Goal: Information Seeking & Learning: Learn about a topic

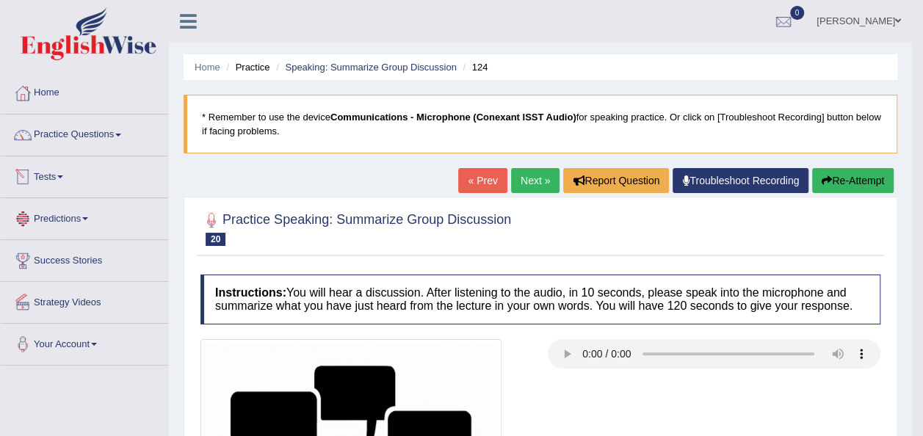
click at [62, 179] on link "Tests" at bounding box center [85, 174] width 168 height 37
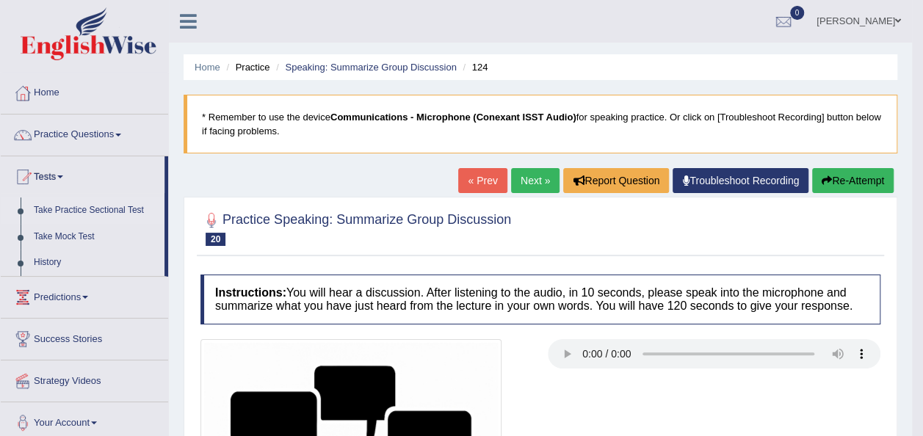
click at [74, 205] on link "Take Practice Sectional Test" at bounding box center [95, 211] width 137 height 26
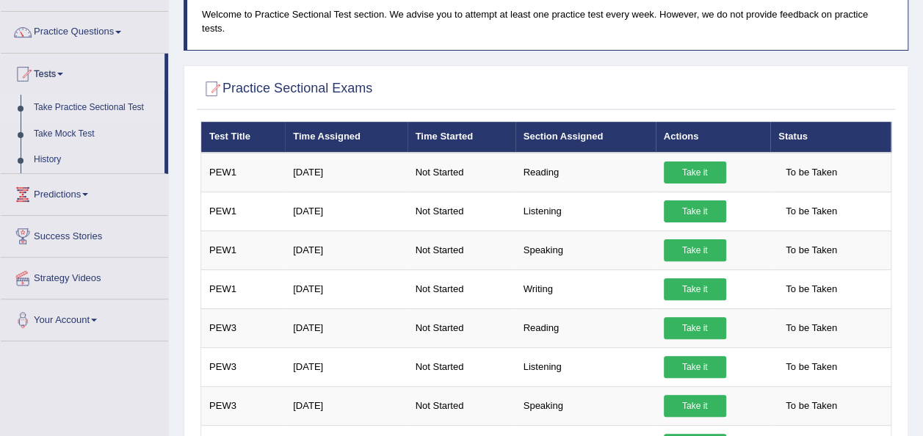
scroll to position [91, 0]
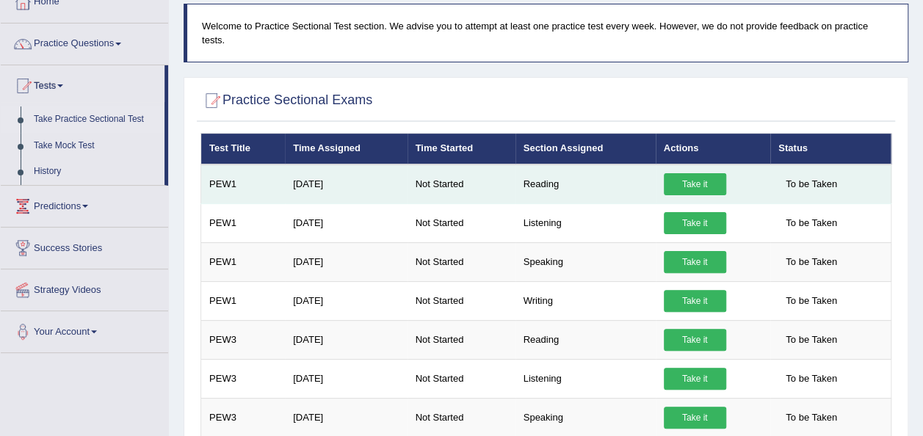
click at [656, 165] on td "Take it" at bounding box center [713, 185] width 115 height 40
click at [669, 173] on link "Take it" at bounding box center [695, 184] width 62 height 22
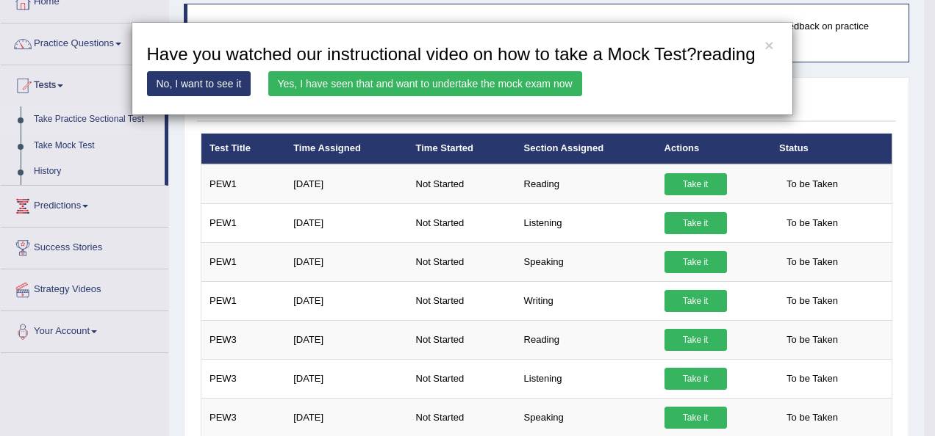
click at [191, 84] on link "No, I want to see it" at bounding box center [199, 83] width 104 height 25
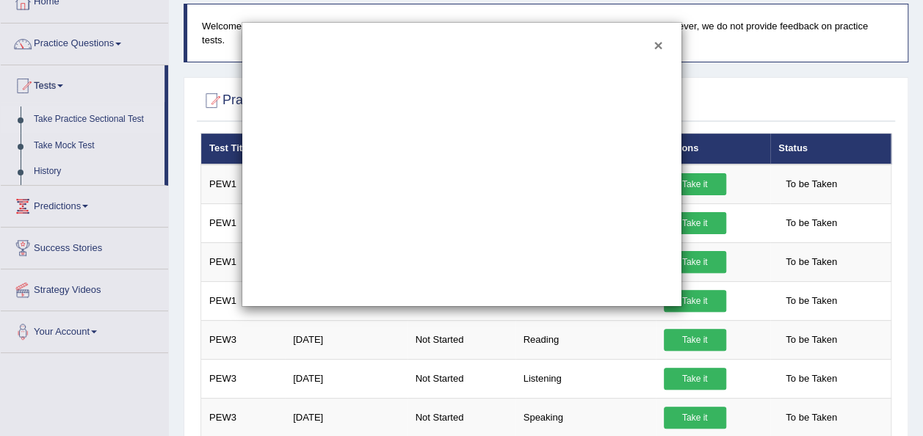
click at [660, 46] on button "×" at bounding box center [658, 44] width 9 height 15
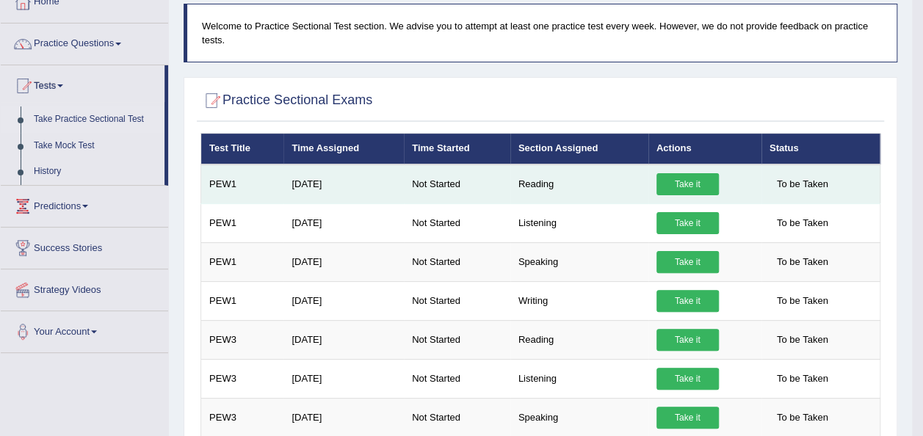
click at [677, 183] on link "Take it" at bounding box center [688, 184] width 62 height 22
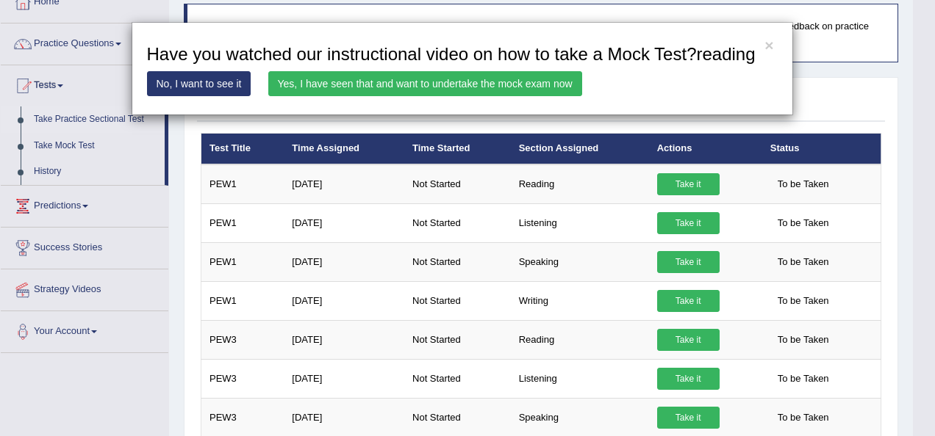
click at [838, 84] on div "× Have you watched our instructional video on how to take a Mock Test?reading N…" at bounding box center [461, 68] width 923 height 93
click at [200, 79] on link "No, I want to see it" at bounding box center [199, 83] width 104 height 25
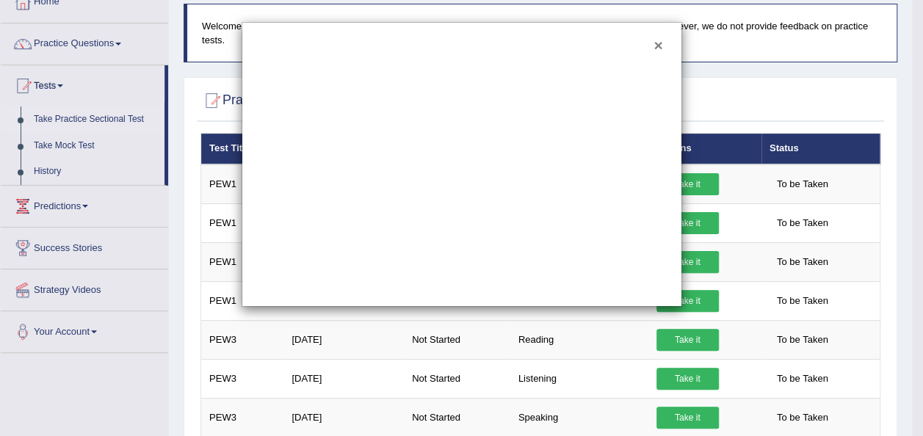
click at [660, 43] on button "×" at bounding box center [658, 44] width 9 height 15
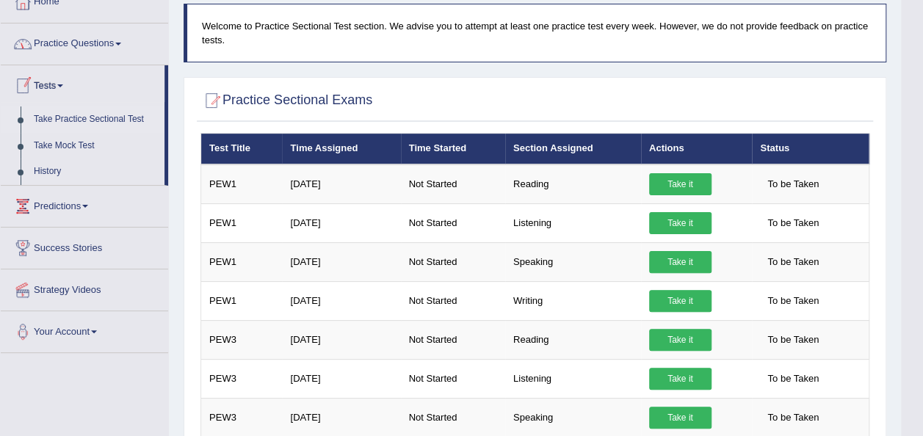
click at [122, 38] on link "Practice Questions" at bounding box center [85, 42] width 168 height 37
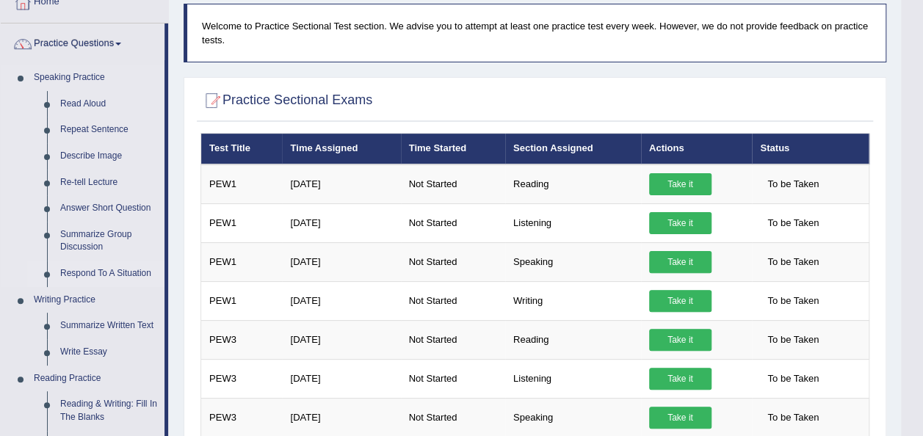
click at [87, 271] on link "Respond To A Situation" at bounding box center [109, 274] width 111 height 26
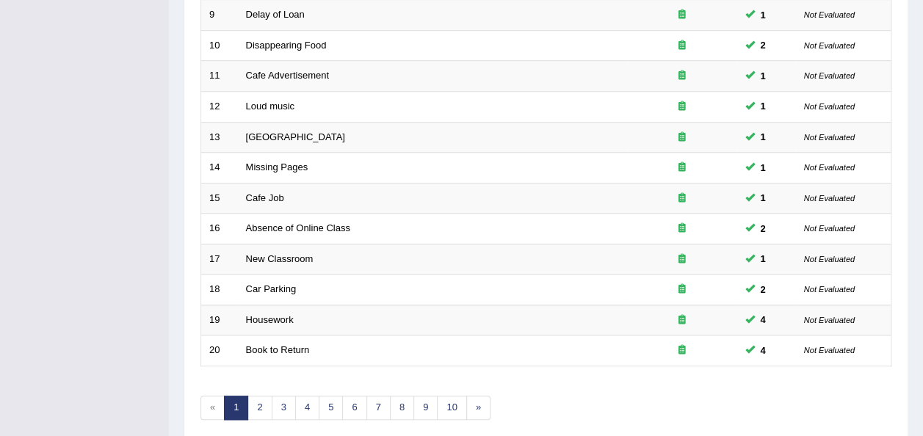
scroll to position [522, 0]
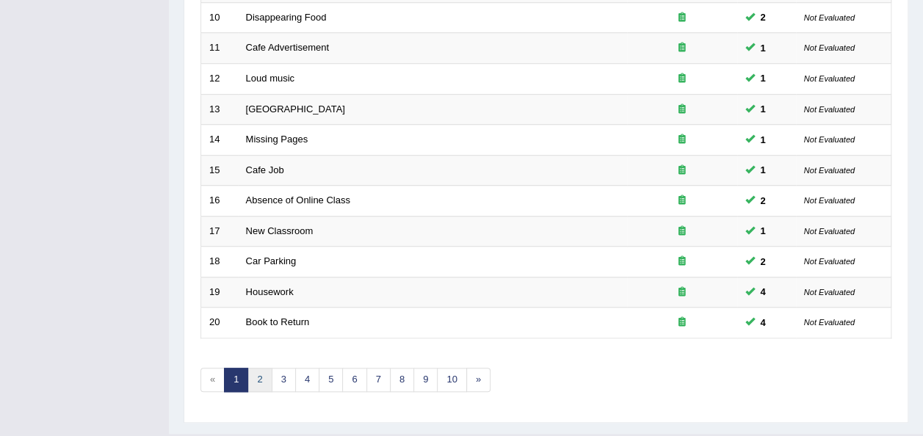
click at [258, 368] on link "2" at bounding box center [260, 380] width 24 height 24
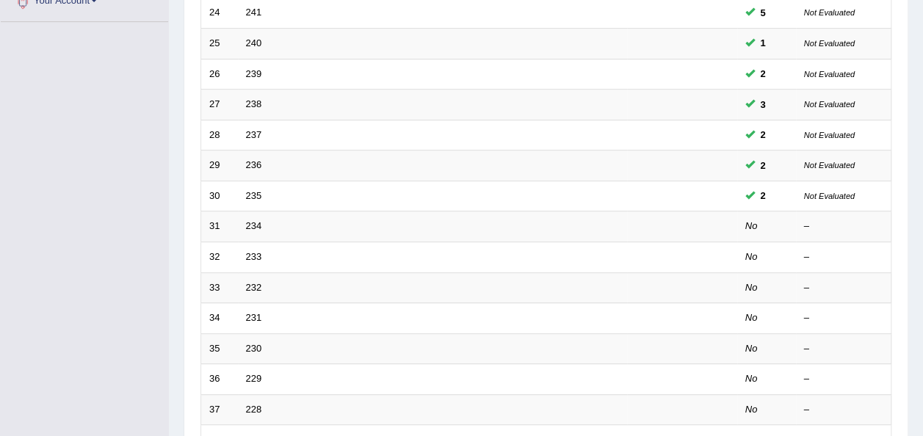
scroll to position [355, 0]
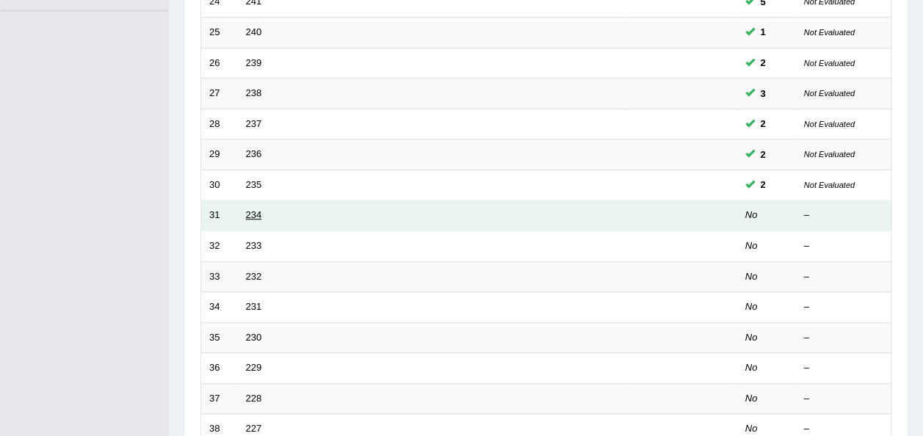
click at [251, 209] on link "234" at bounding box center [254, 214] width 16 height 11
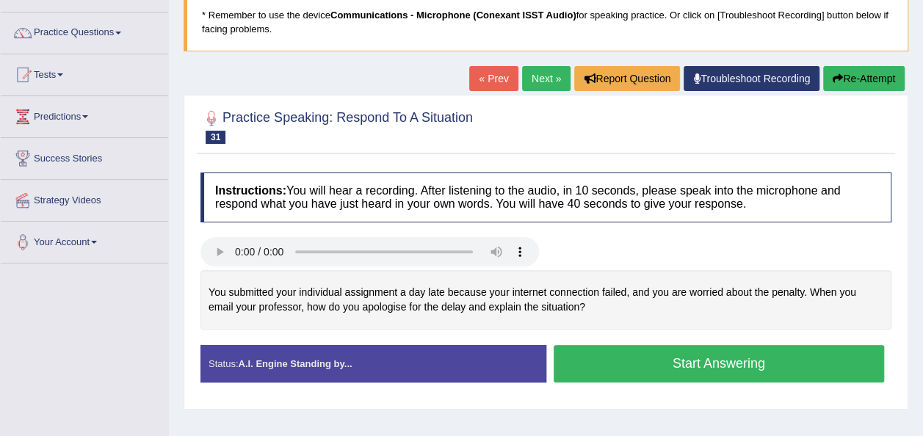
scroll to position [110, 0]
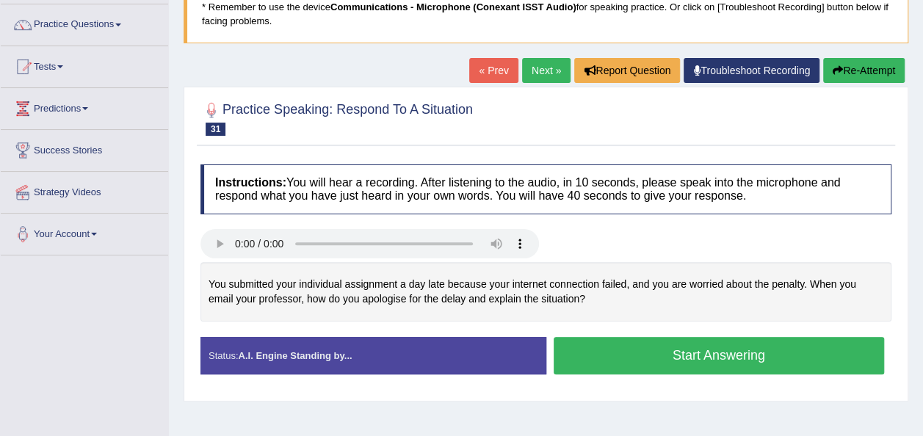
click at [605, 341] on button "Start Answering" at bounding box center [719, 355] width 331 height 37
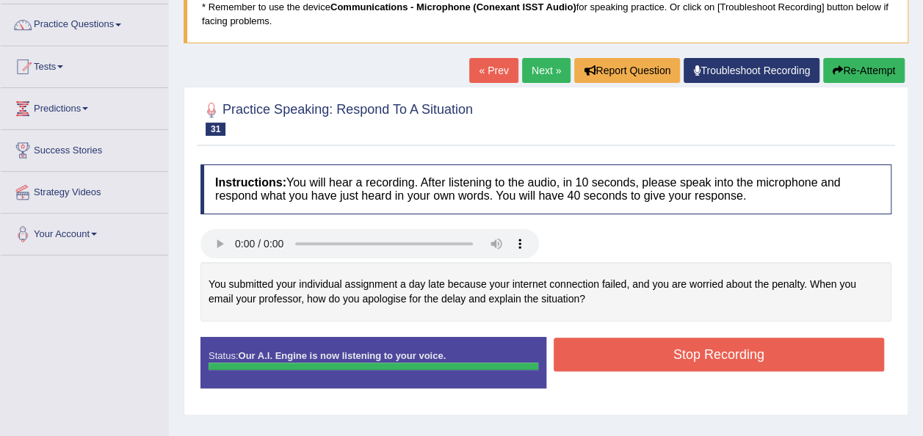
click at [620, 347] on button "Stop Recording" at bounding box center [719, 355] width 331 height 34
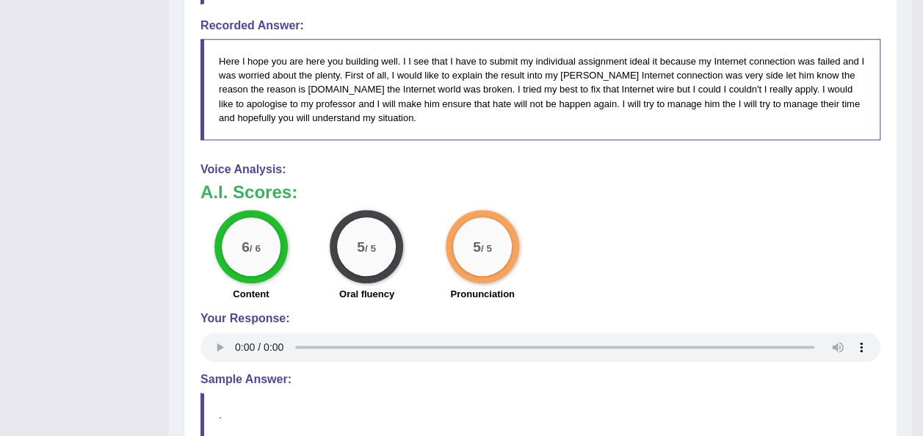
scroll to position [140, 0]
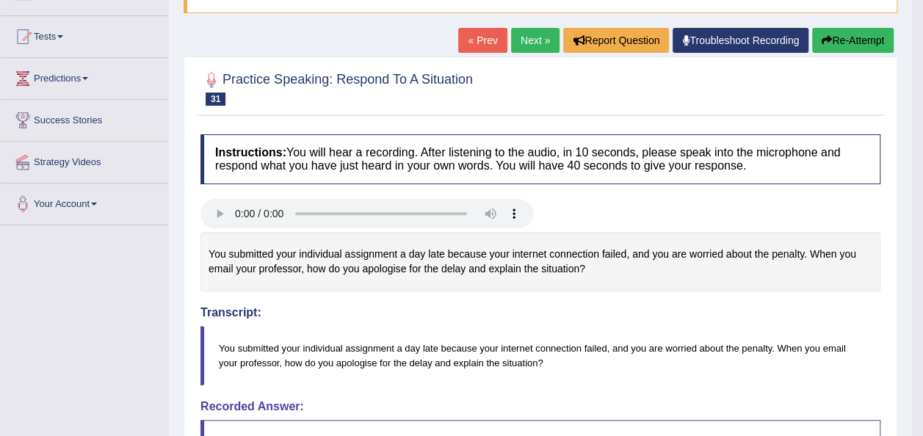
click at [529, 48] on link "Next »" at bounding box center [535, 40] width 48 height 25
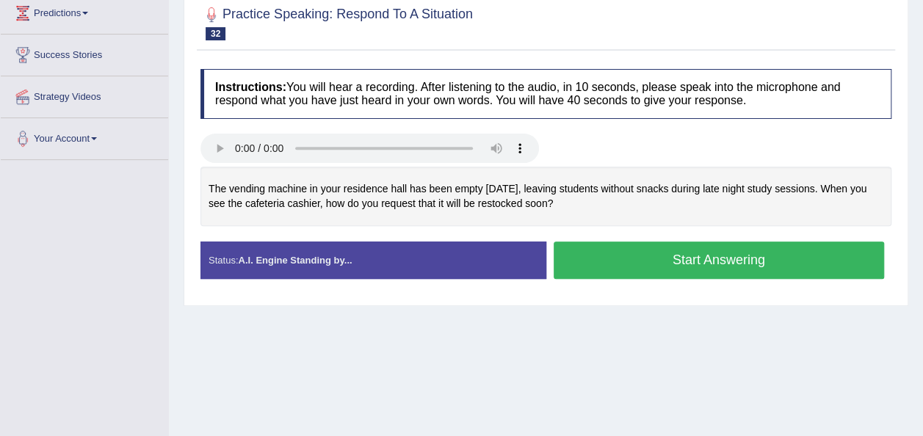
click at [80, 157] on li "Your Account Notifications Microphone Setup Change Password Manage Subscription…" at bounding box center [85, 139] width 168 height 42
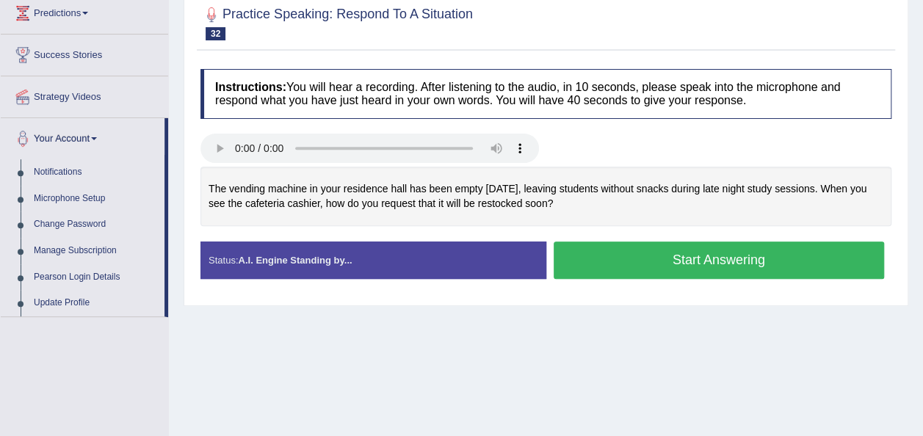
click at [666, 267] on button "Start Answering" at bounding box center [719, 260] width 331 height 37
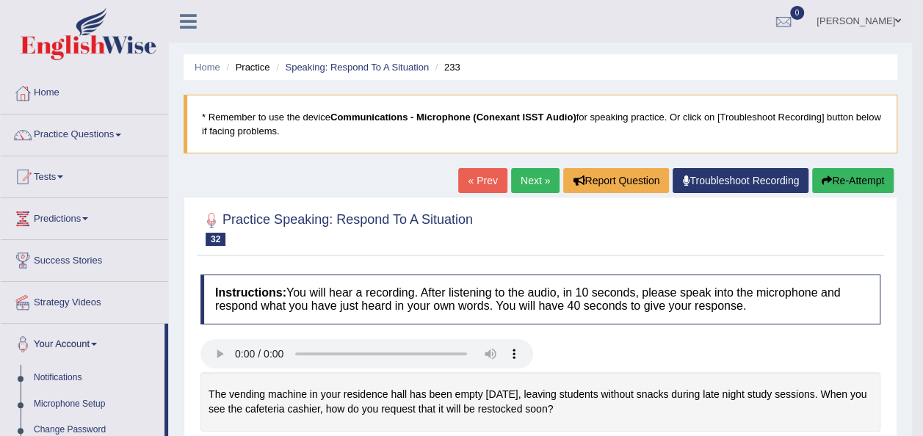
click at [531, 173] on link "Next »" at bounding box center [535, 180] width 48 height 25
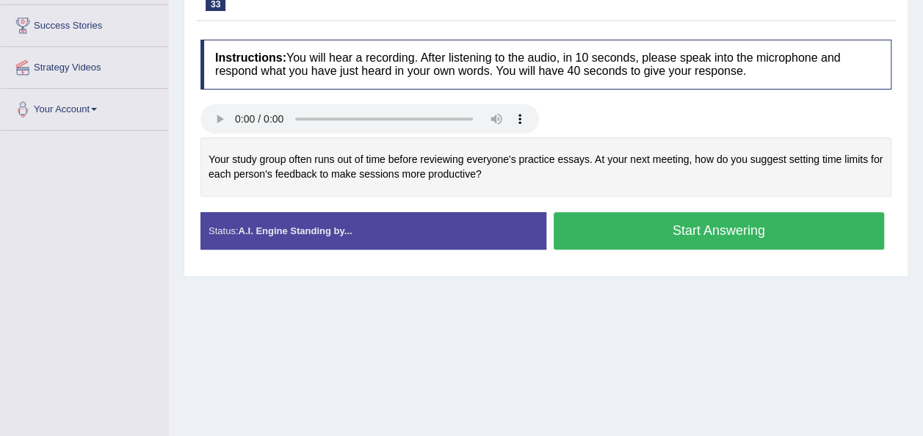
click at [586, 223] on button "Start Answering" at bounding box center [719, 230] width 331 height 37
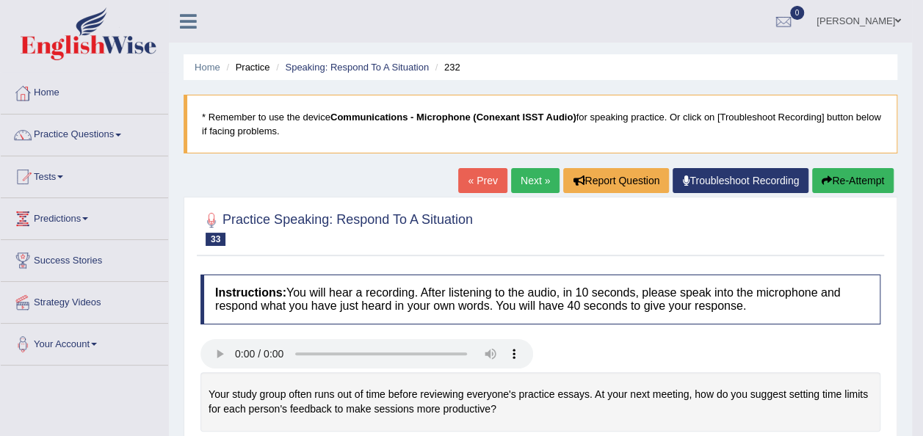
click at [547, 173] on link "Next »" at bounding box center [535, 180] width 48 height 25
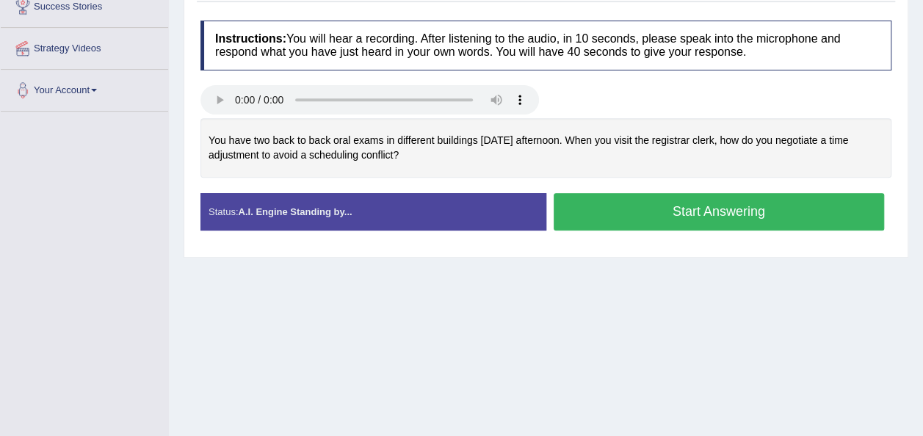
click at [569, 215] on button "Start Answering" at bounding box center [719, 211] width 331 height 37
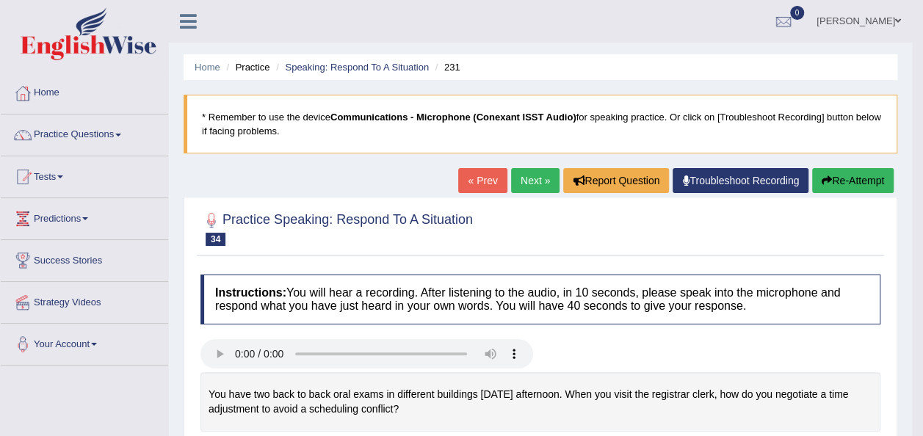
click at [848, 181] on button "Re-Attempt" at bounding box center [854, 180] width 82 height 25
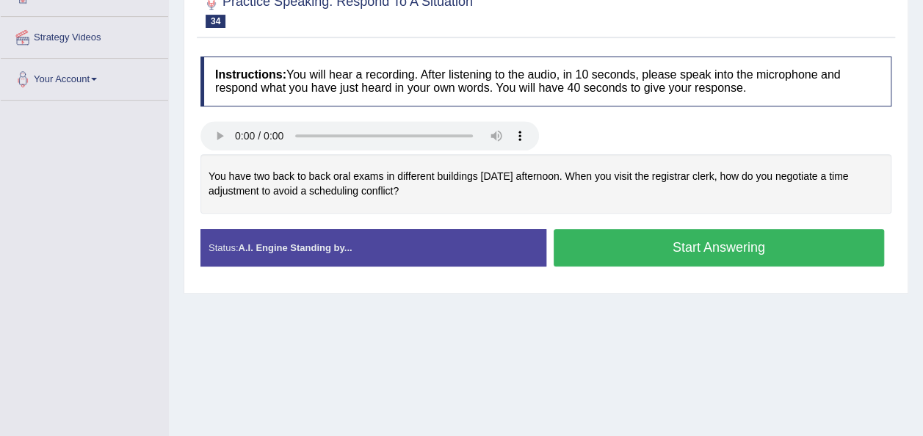
scroll to position [266, 0]
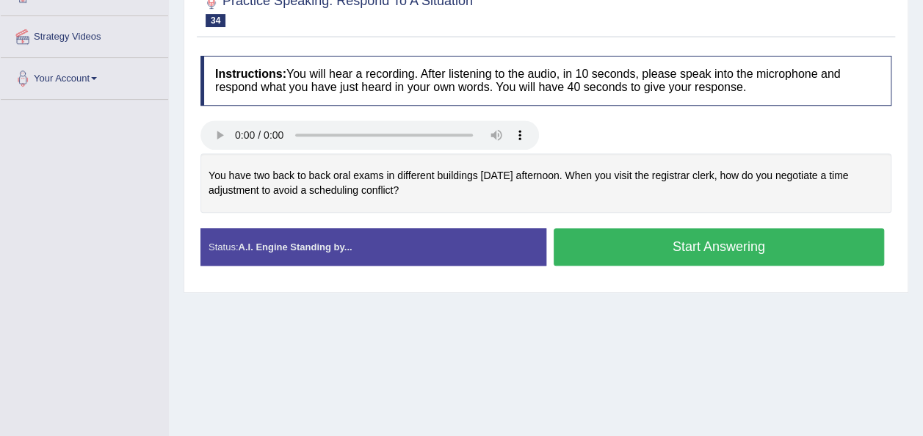
click at [694, 251] on button "Start Answering" at bounding box center [719, 246] width 331 height 37
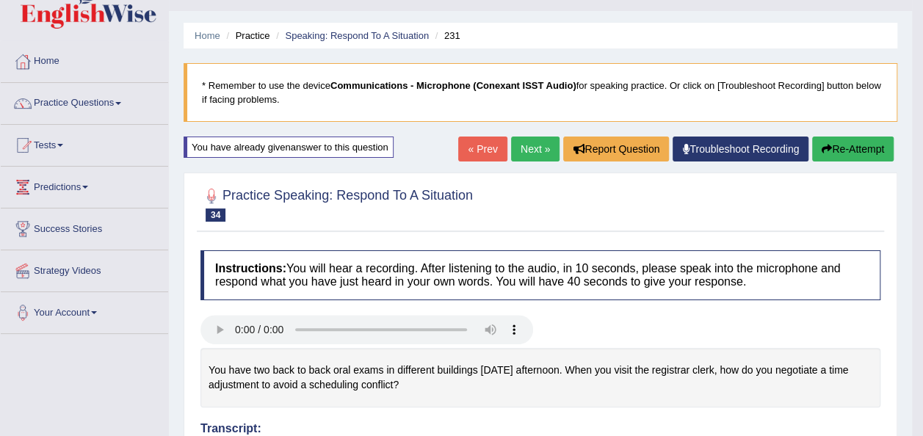
scroll to position [31, 0]
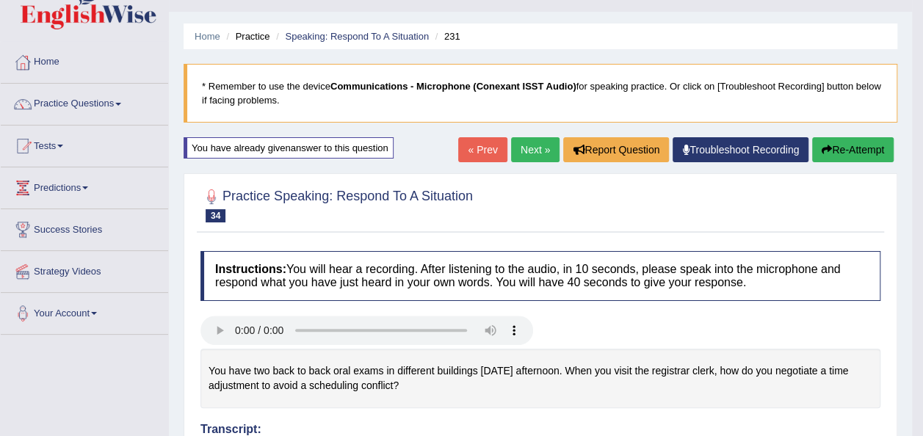
click at [544, 145] on link "Next »" at bounding box center [535, 149] width 48 height 25
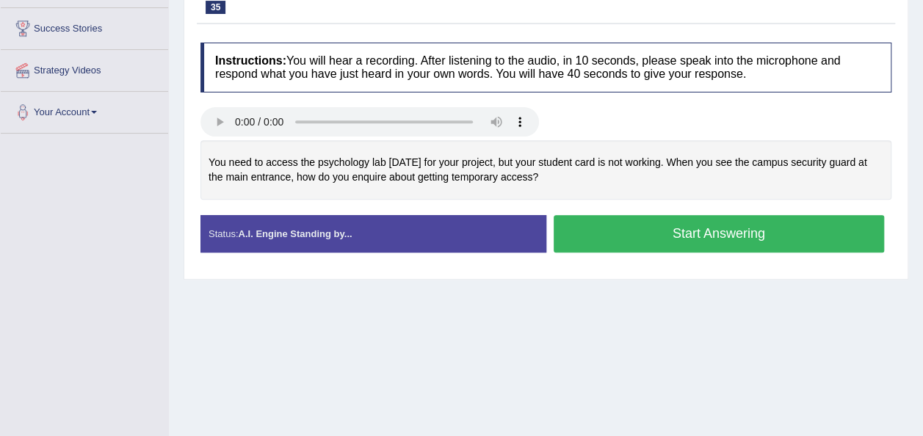
scroll to position [235, 0]
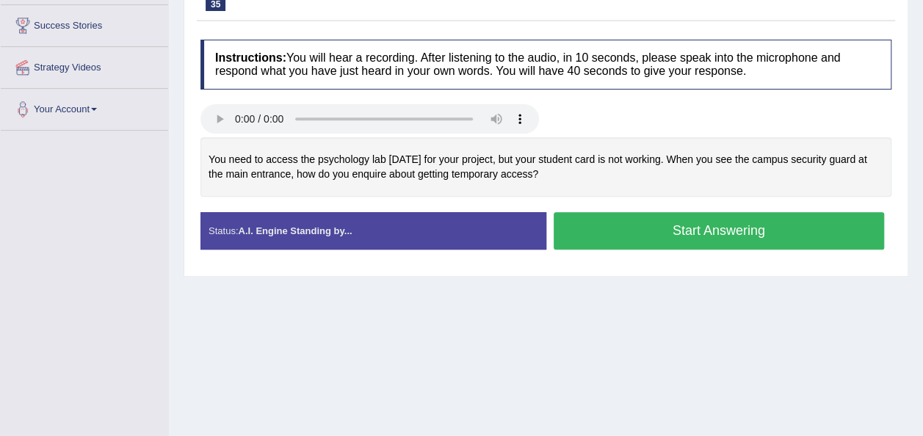
click at [620, 225] on button "Start Answering" at bounding box center [719, 230] width 331 height 37
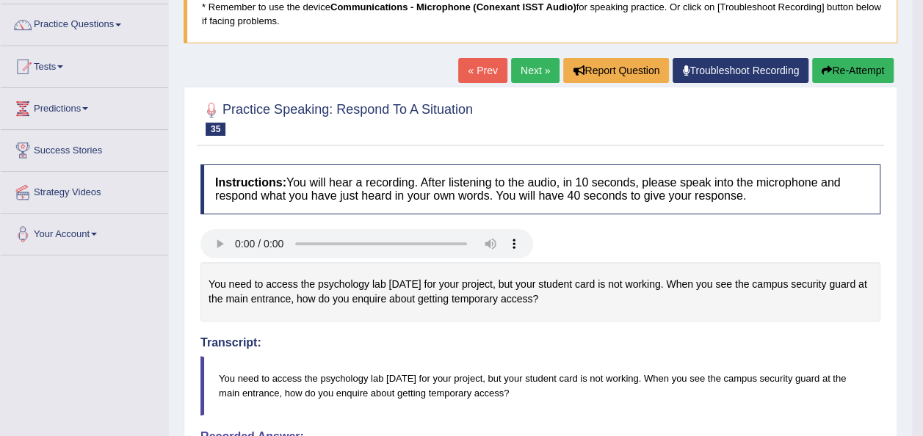
scroll to position [0, 0]
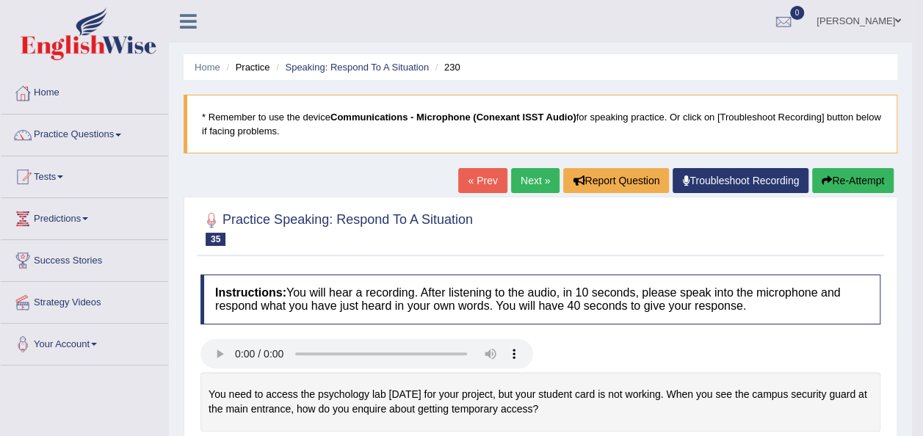
click at [547, 180] on link "Next »" at bounding box center [535, 180] width 48 height 25
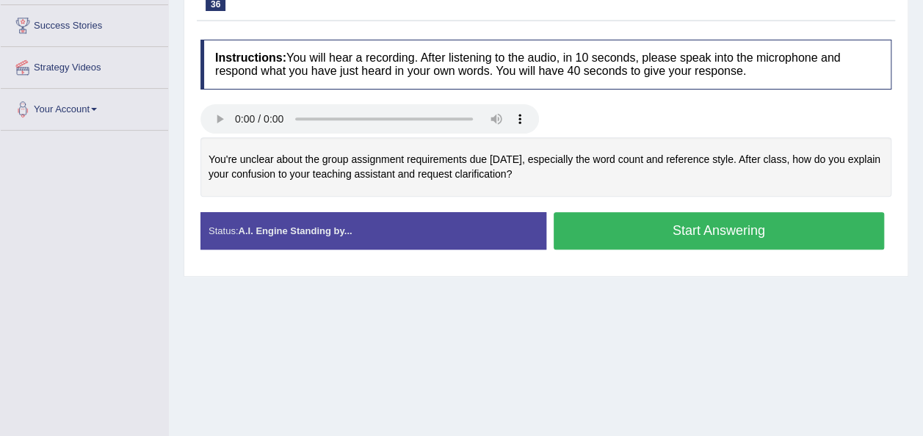
click at [668, 218] on button "Start Answering" at bounding box center [719, 230] width 331 height 37
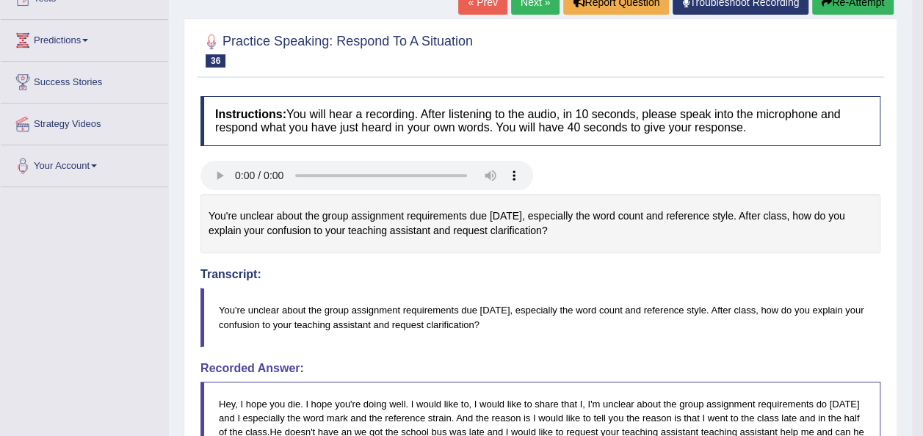
scroll to position [147, 0]
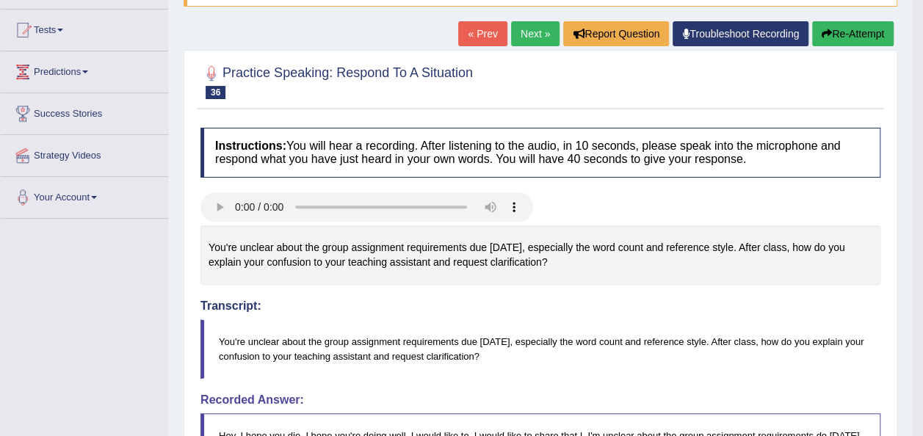
click at [526, 35] on link "Next »" at bounding box center [535, 33] width 48 height 25
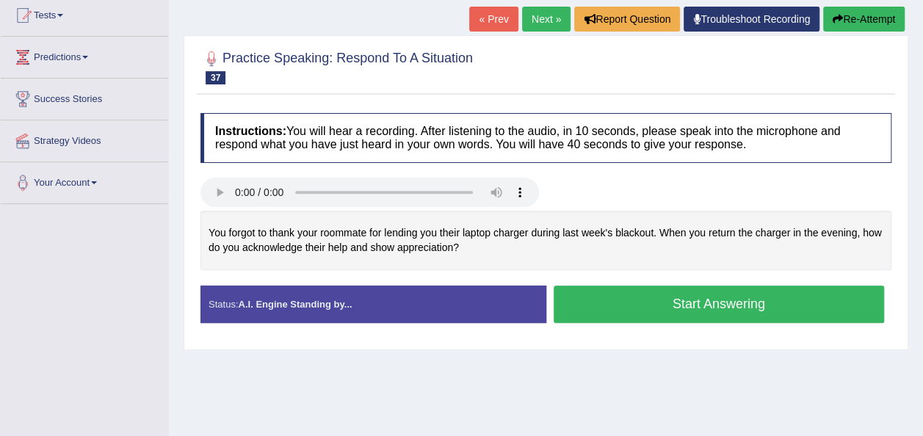
scroll to position [294, 0]
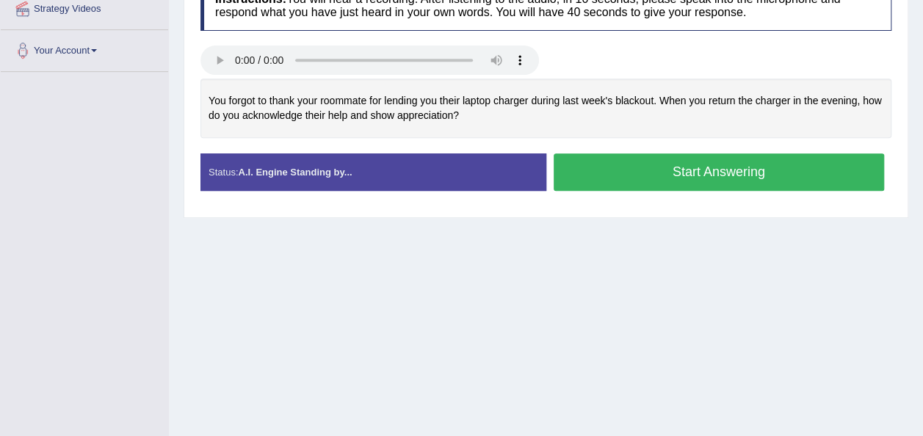
click at [713, 166] on button "Start Answering" at bounding box center [719, 172] width 331 height 37
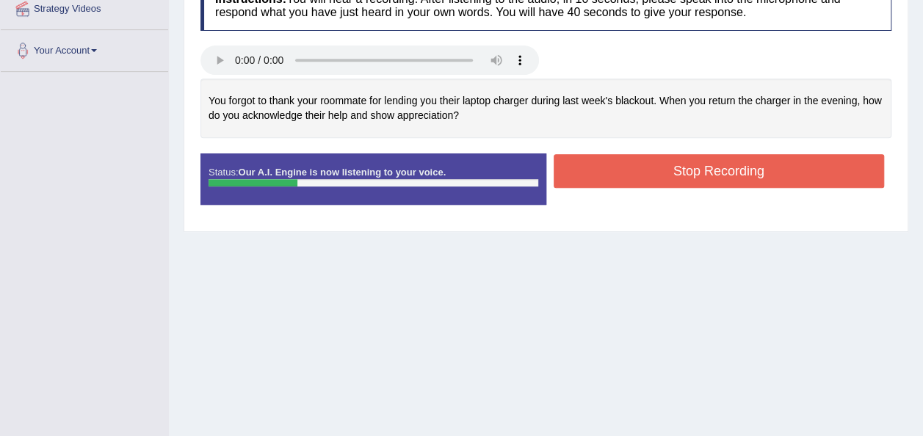
click at [646, 178] on button "Stop Recording" at bounding box center [719, 171] width 331 height 34
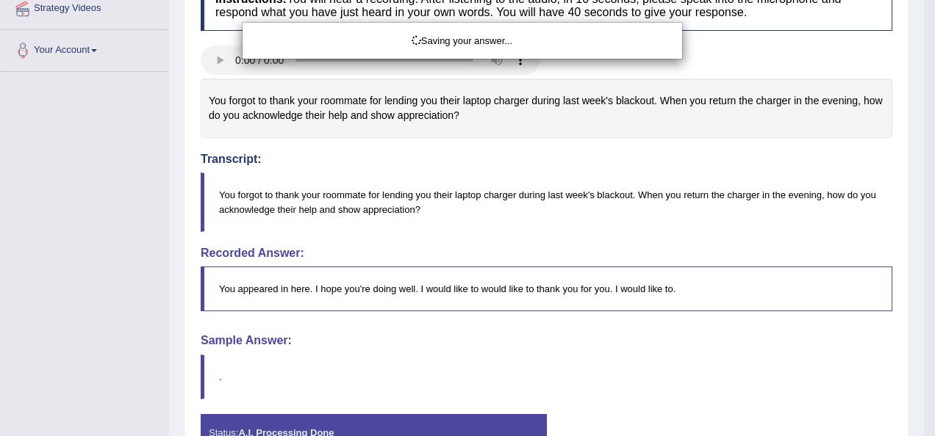
click at [923, 60] on div "Saving your answer..." at bounding box center [467, 218] width 935 height 436
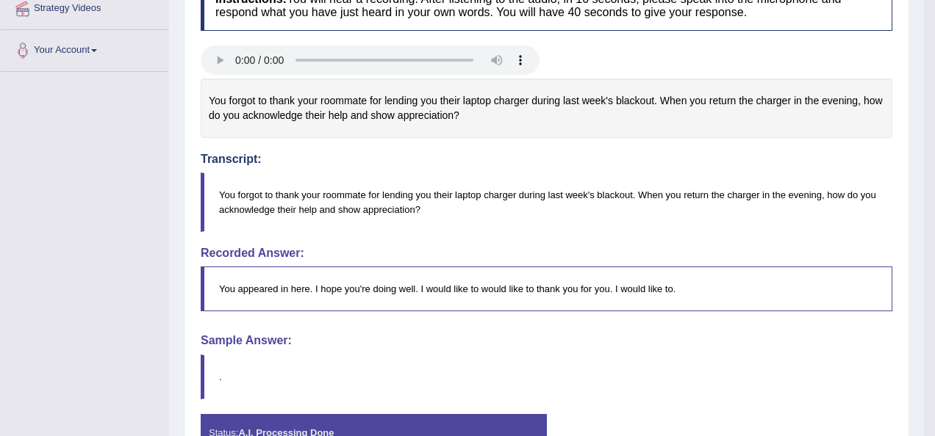
drag, startPoint x: 923, startPoint y: 60, endPoint x: 921, endPoint y: 40, distance: 20.7
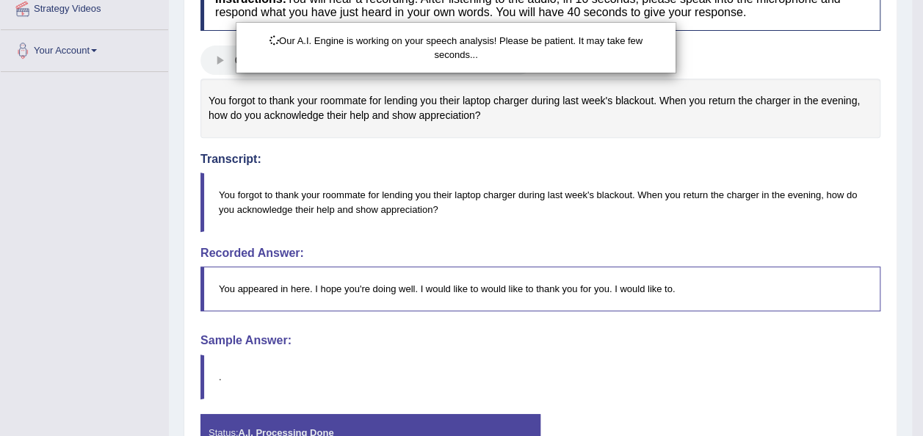
click at [921, 40] on div "Our A.I. Engine is working on your speech analysis! Please be patient. It may t…" at bounding box center [461, 218] width 923 height 436
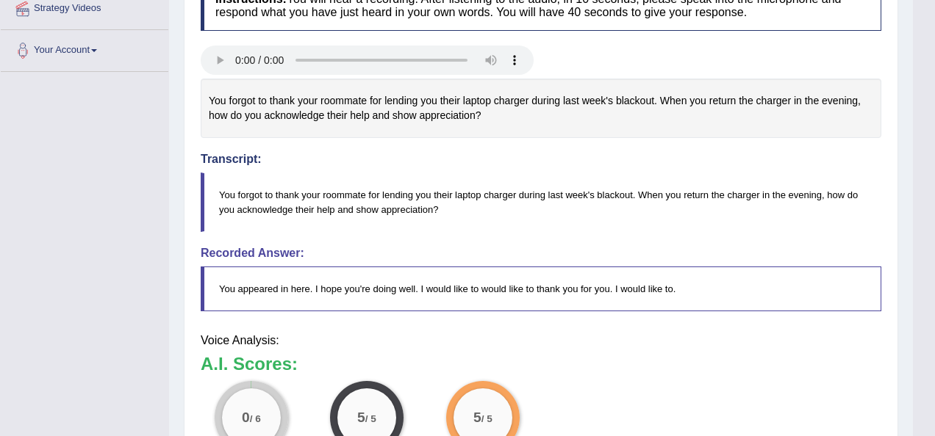
drag, startPoint x: 921, startPoint y: 40, endPoint x: 937, endPoint y: 48, distance: 18.1
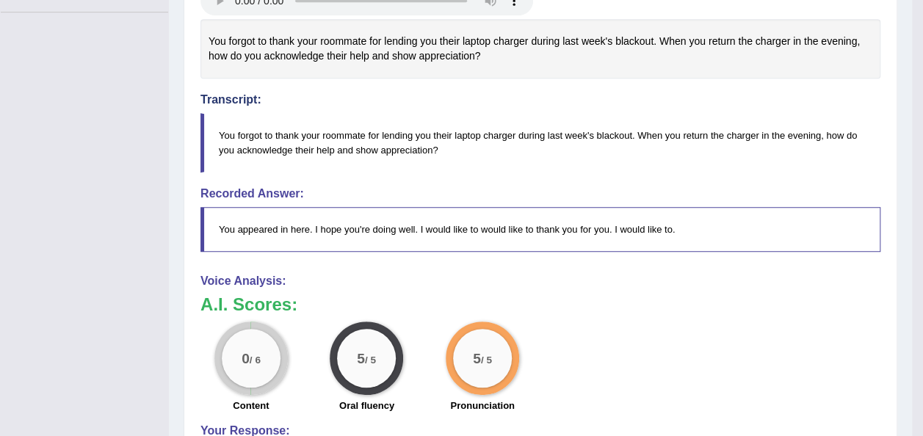
scroll to position [0, 0]
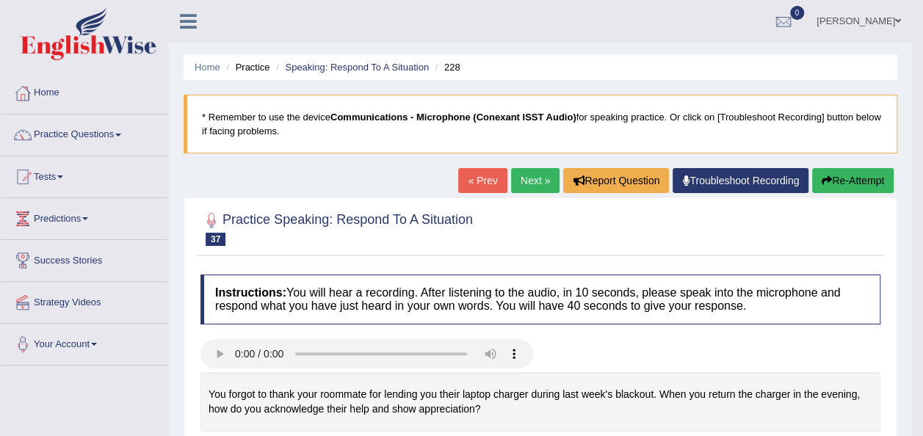
click at [855, 179] on button "Re-Attempt" at bounding box center [854, 180] width 82 height 25
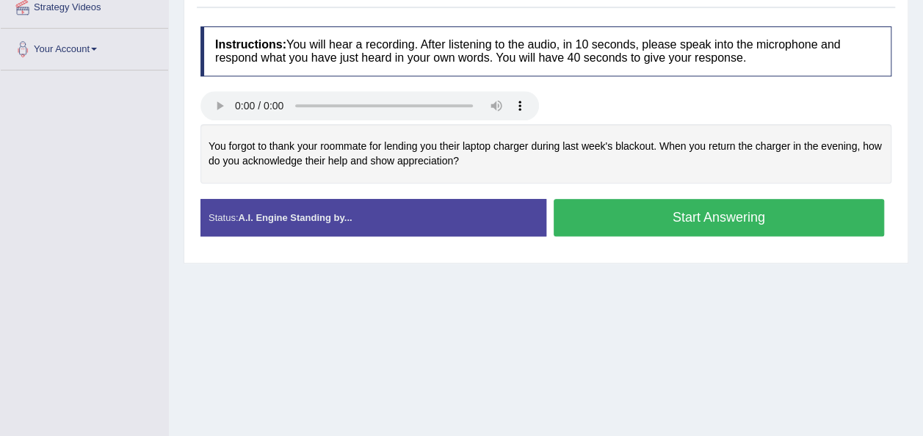
scroll to position [296, 0]
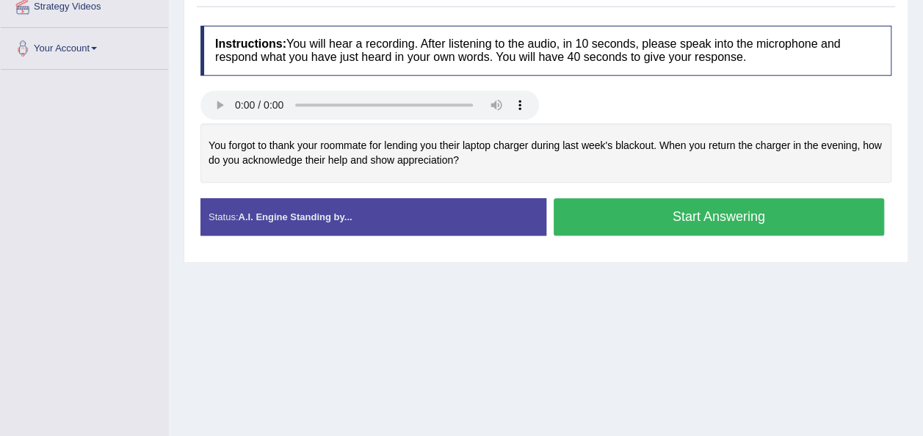
click at [575, 223] on button "Start Answering" at bounding box center [719, 216] width 331 height 37
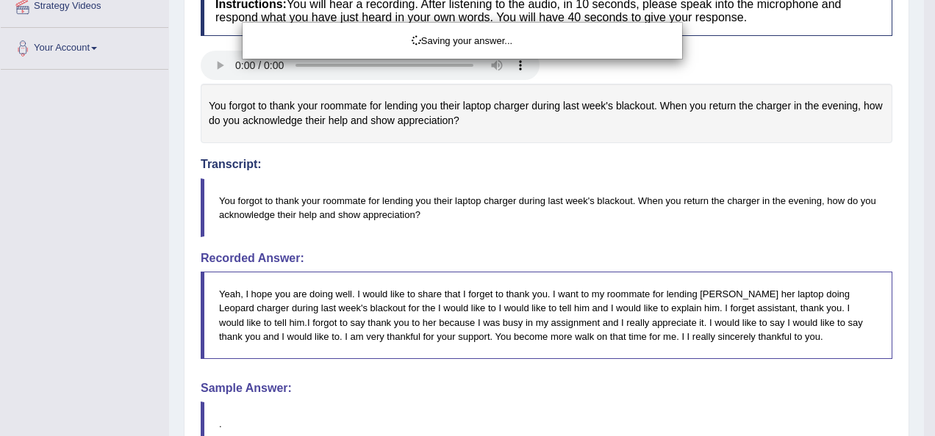
click at [917, 178] on div "Saving your answer..." at bounding box center [467, 218] width 935 height 436
click at [917, 170] on div "Saving your answer..." at bounding box center [467, 218] width 935 height 436
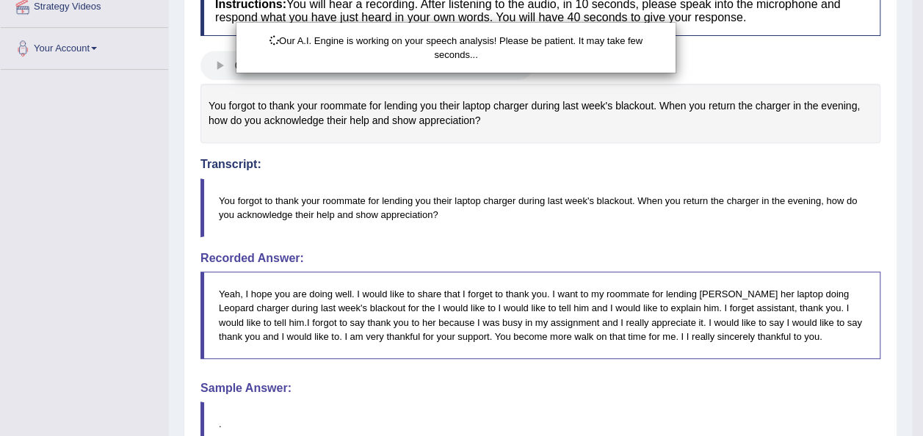
drag, startPoint x: 917, startPoint y: 170, endPoint x: 930, endPoint y: 213, distance: 44.6
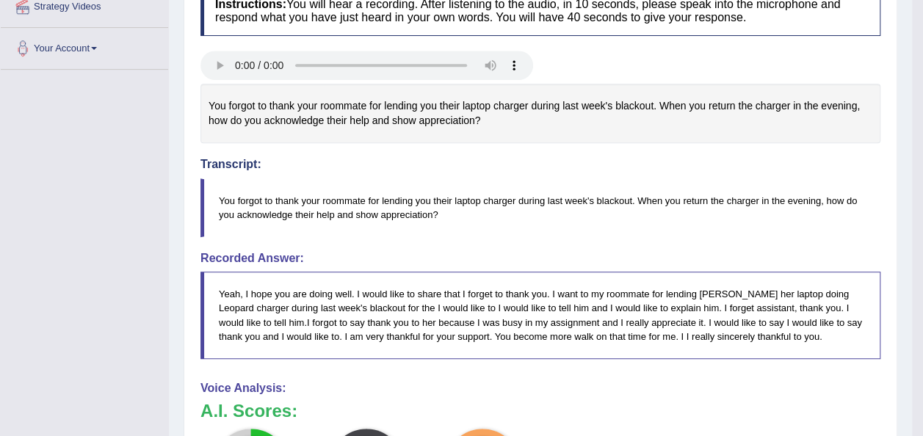
drag, startPoint x: 930, startPoint y: 213, endPoint x: 921, endPoint y: 291, distance: 78.4
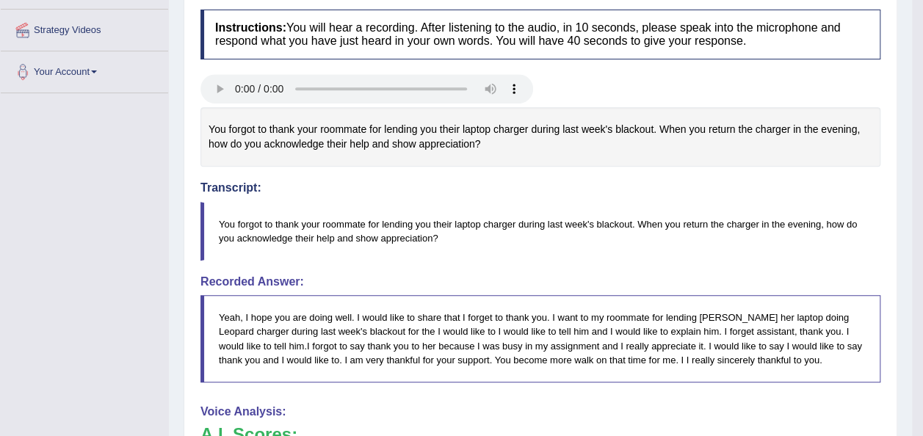
scroll to position [0, 0]
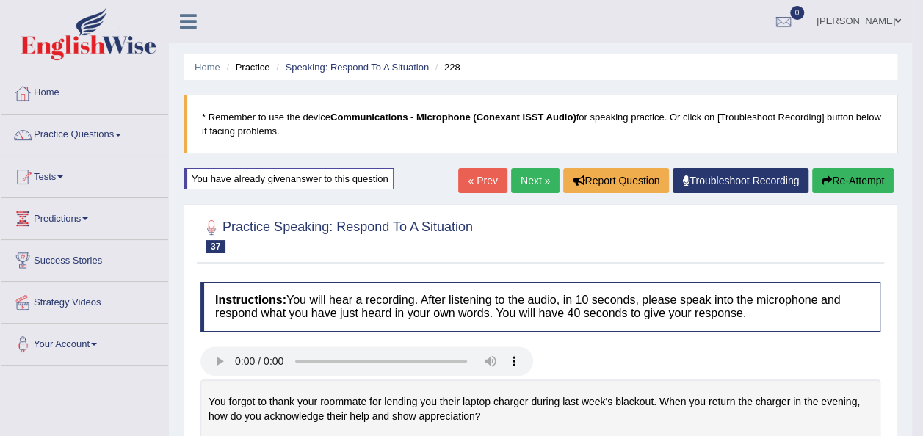
click at [544, 181] on link "Next »" at bounding box center [535, 180] width 48 height 25
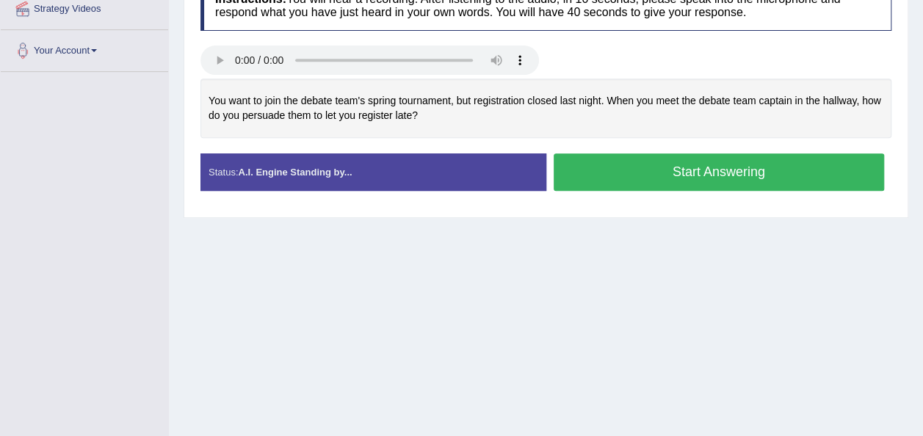
click at [630, 170] on button "Start Answering" at bounding box center [719, 172] width 331 height 37
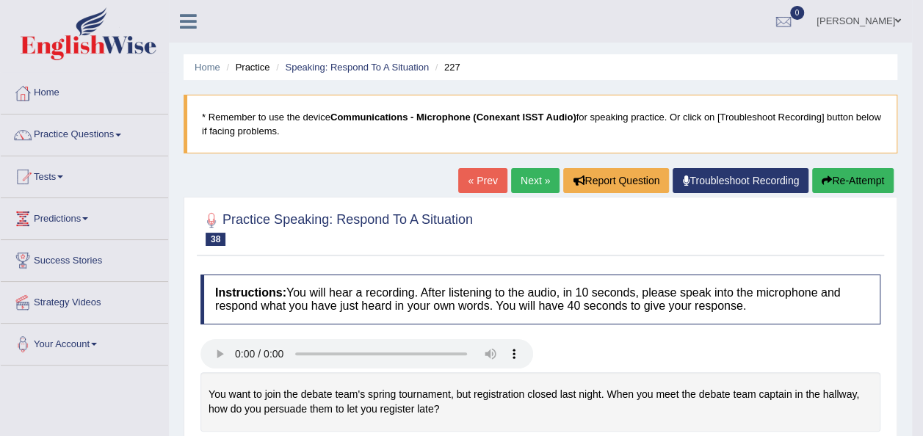
click at [522, 182] on link "Next »" at bounding box center [535, 180] width 48 height 25
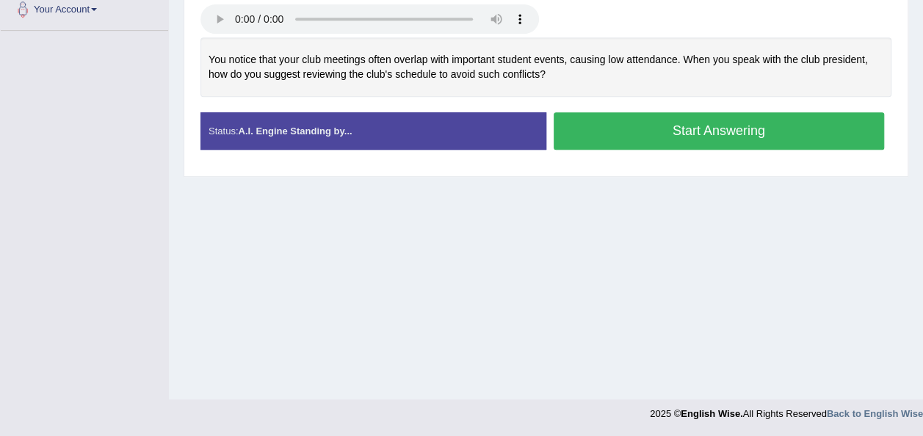
click at [602, 134] on button "Start Answering" at bounding box center [719, 130] width 331 height 37
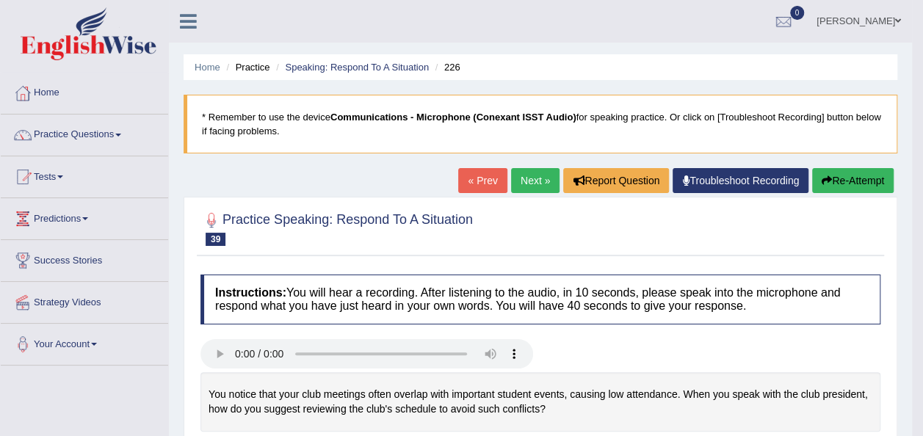
click at [522, 182] on link "Next »" at bounding box center [535, 180] width 48 height 25
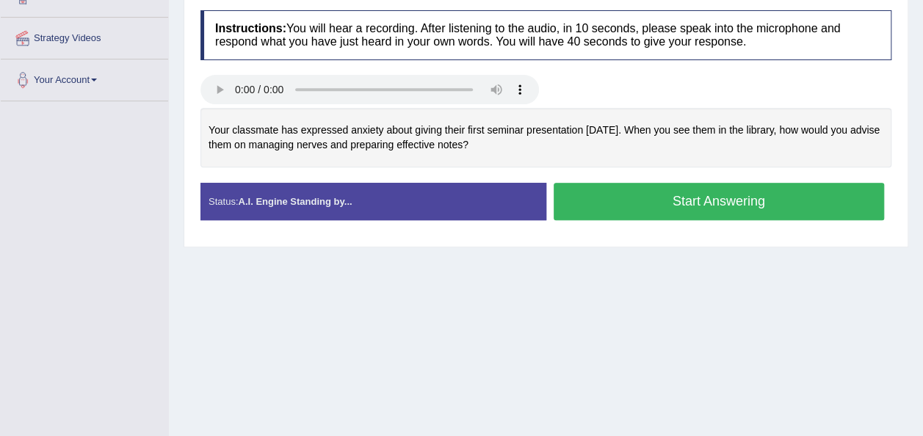
click at [582, 191] on button "Start Answering" at bounding box center [719, 201] width 331 height 37
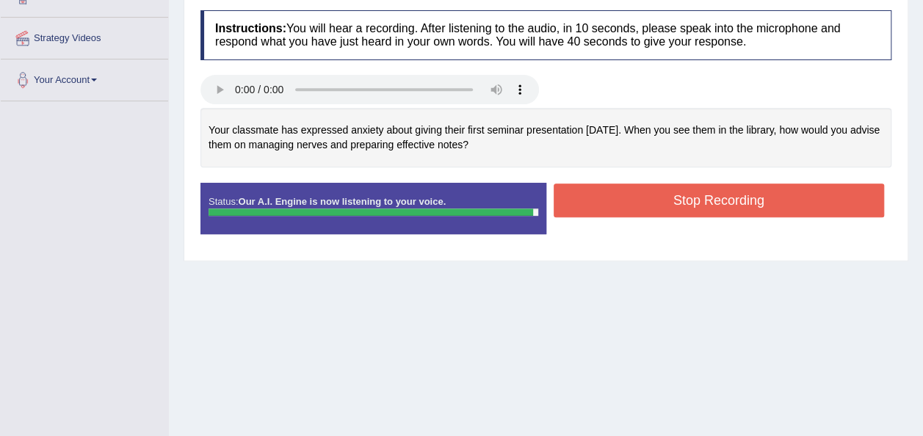
click at [613, 206] on button "Stop Recording" at bounding box center [719, 201] width 331 height 34
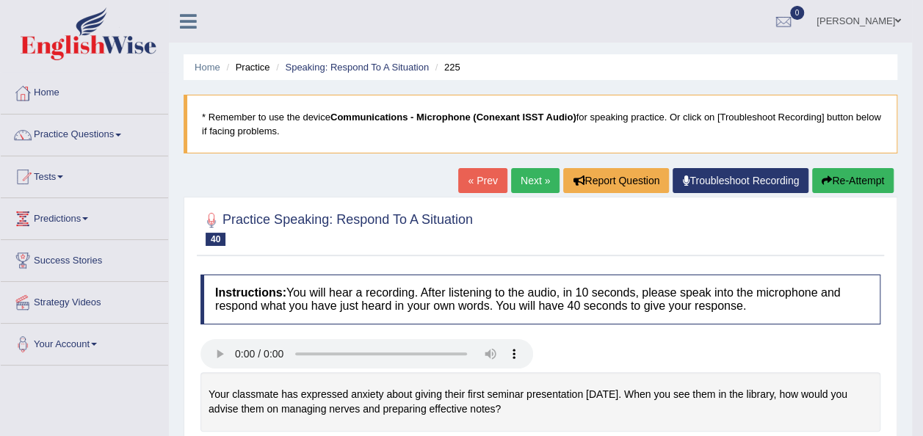
click at [863, 170] on button "Re-Attempt" at bounding box center [854, 180] width 82 height 25
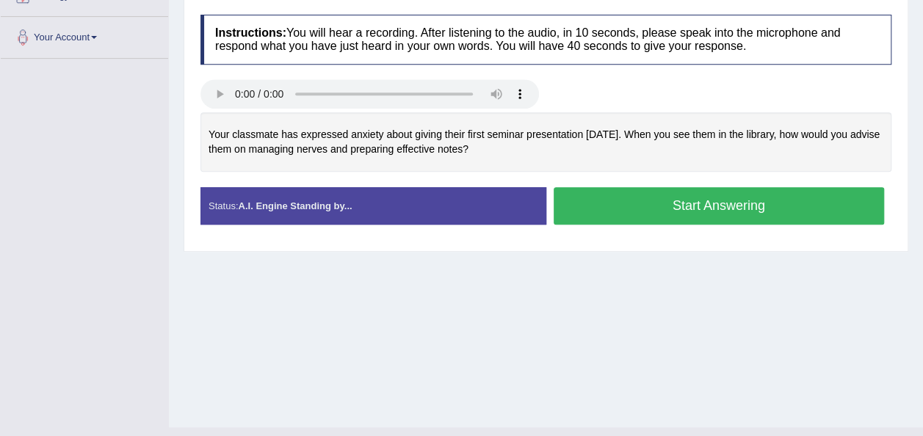
click at [730, 196] on button "Start Answering" at bounding box center [719, 205] width 331 height 37
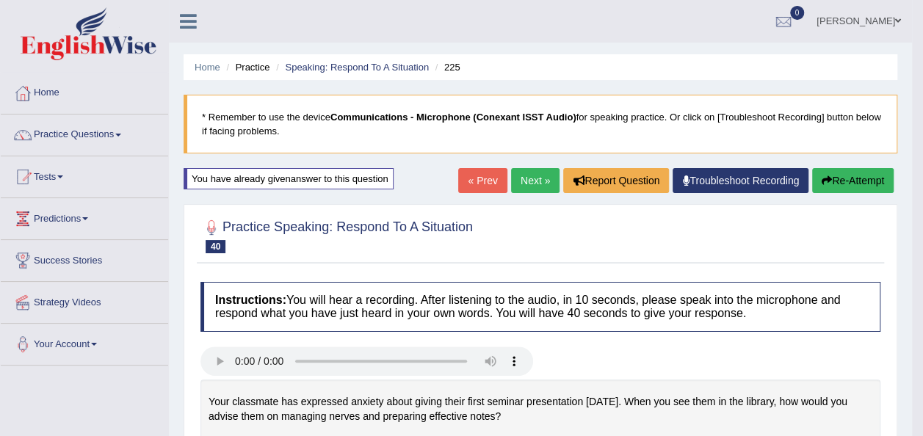
click at [535, 180] on link "Next »" at bounding box center [535, 180] width 48 height 25
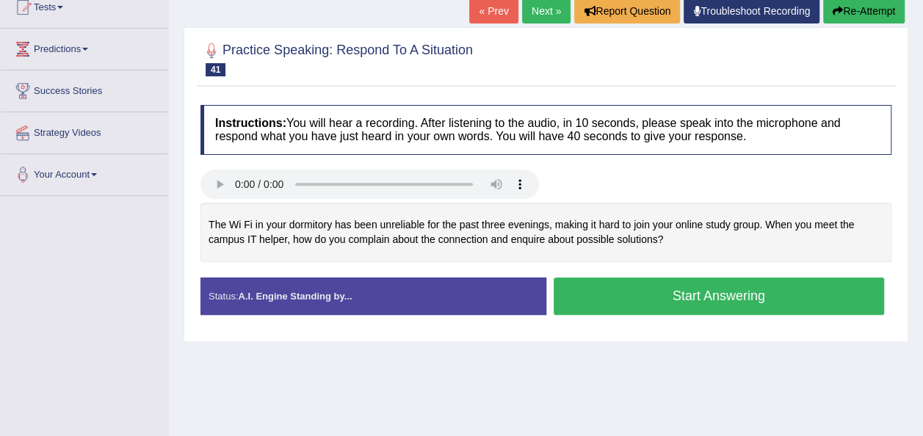
scroll to position [206, 0]
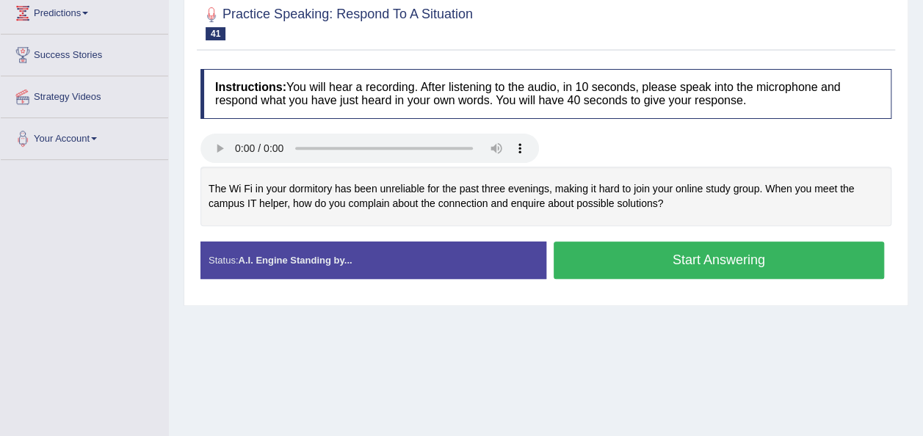
click at [673, 256] on button "Start Answering" at bounding box center [719, 260] width 331 height 37
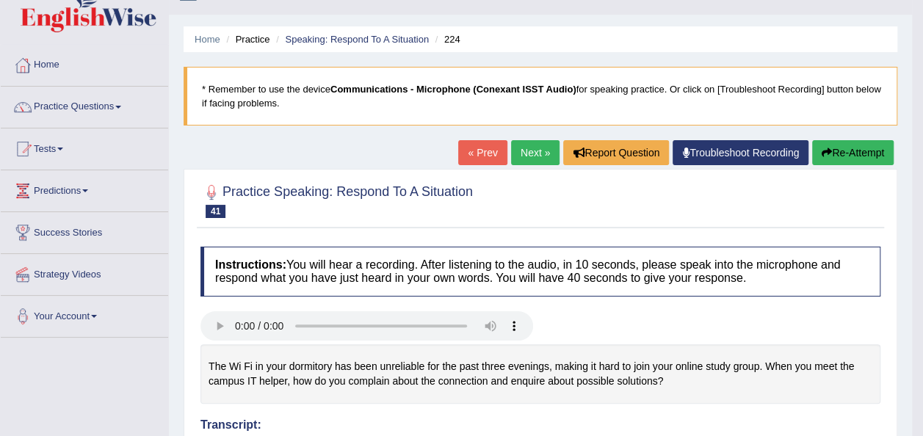
scroll to position [0, 0]
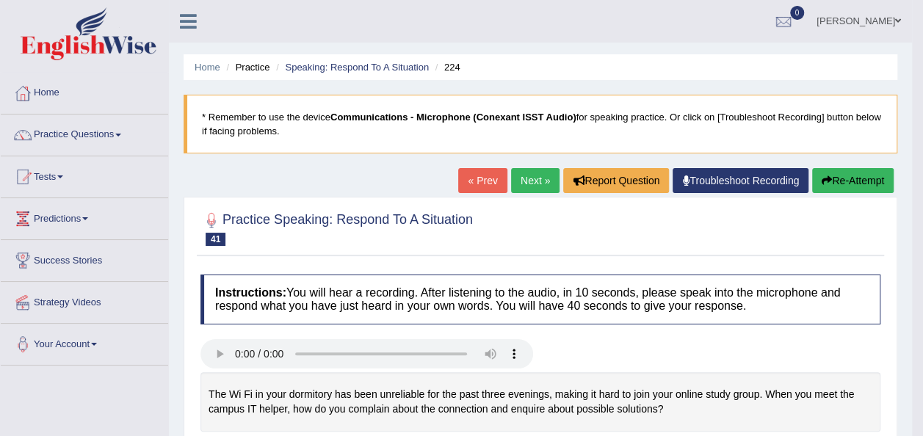
click at [548, 176] on link "Next »" at bounding box center [535, 180] width 48 height 25
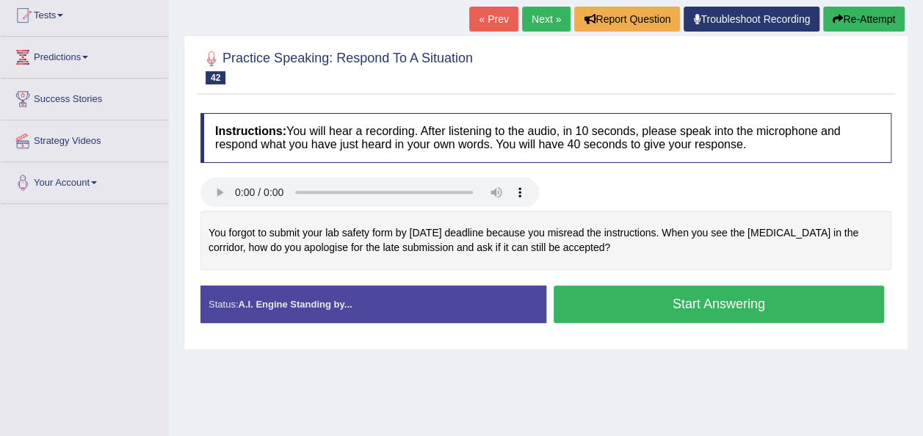
scroll to position [180, 0]
